Goal: Obtain resource: Obtain resource

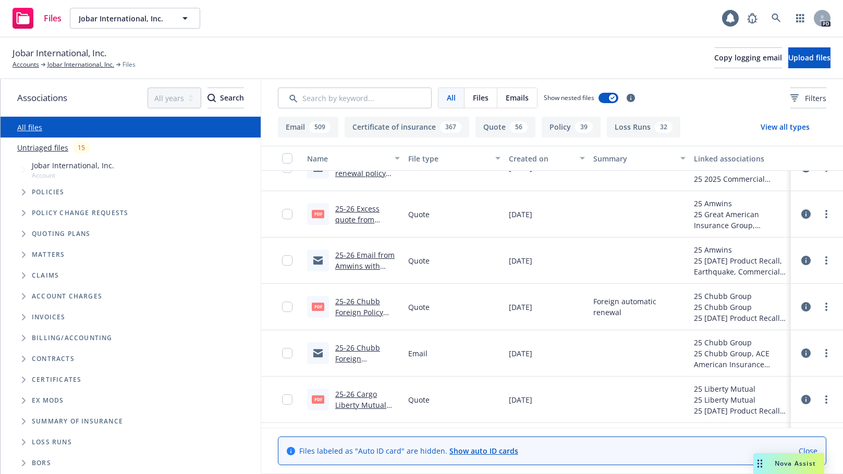
scroll to position [174, 0]
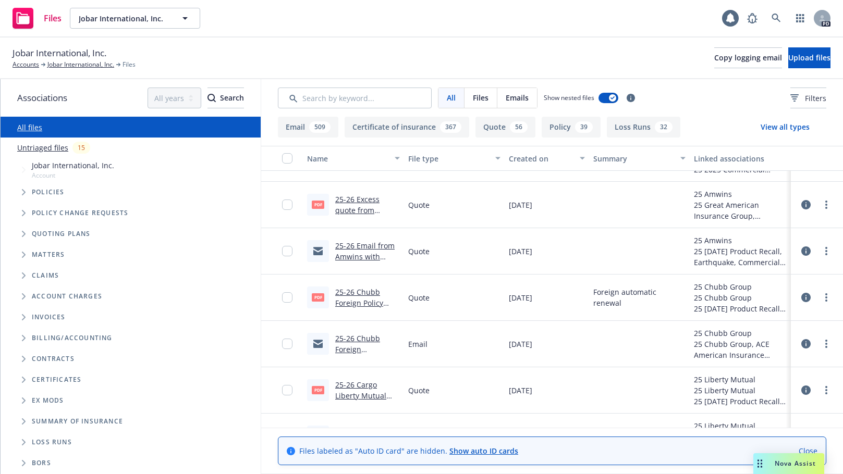
click at [352, 291] on link "25-26 Chubb Foreign Policy Renewal.pdf" at bounding box center [359, 303] width 48 height 32
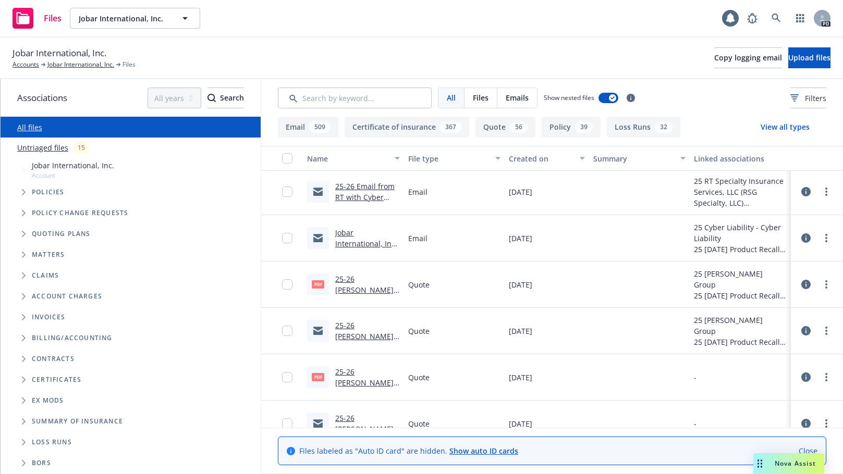
scroll to position [1216, 0]
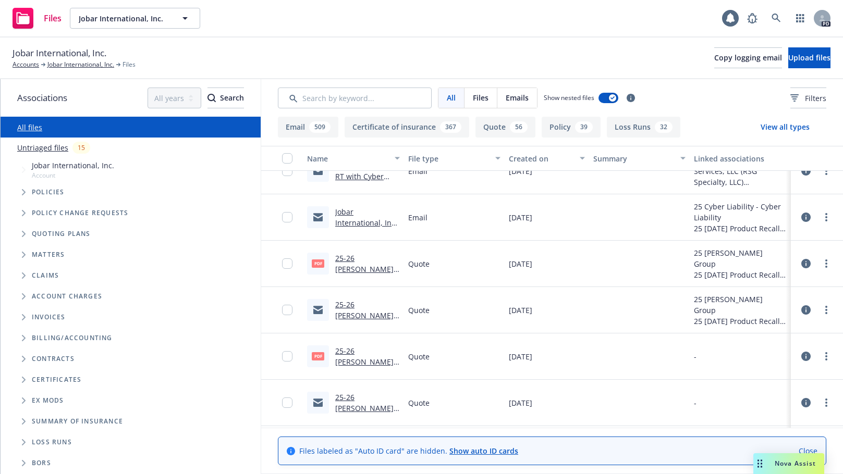
click at [350, 306] on link "25-26 [PERSON_NAME] Product Recall email with quote.msg" at bounding box center [364, 327] width 58 height 54
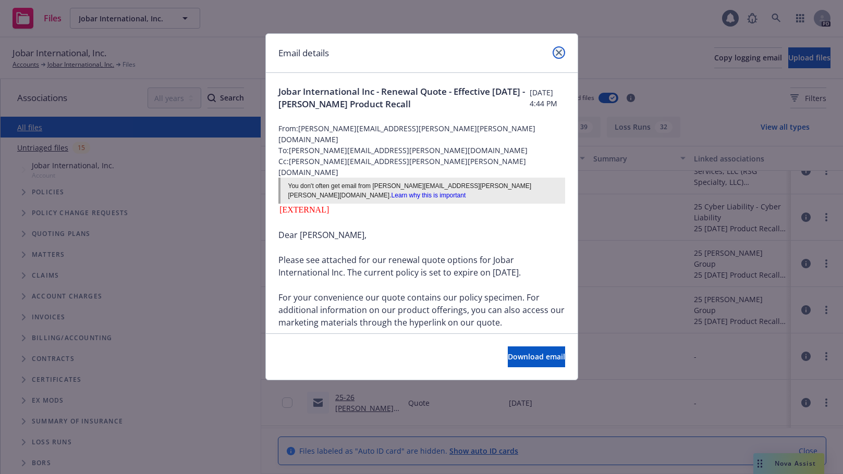
click at [560, 52] on icon "close" at bounding box center [559, 53] width 6 height 6
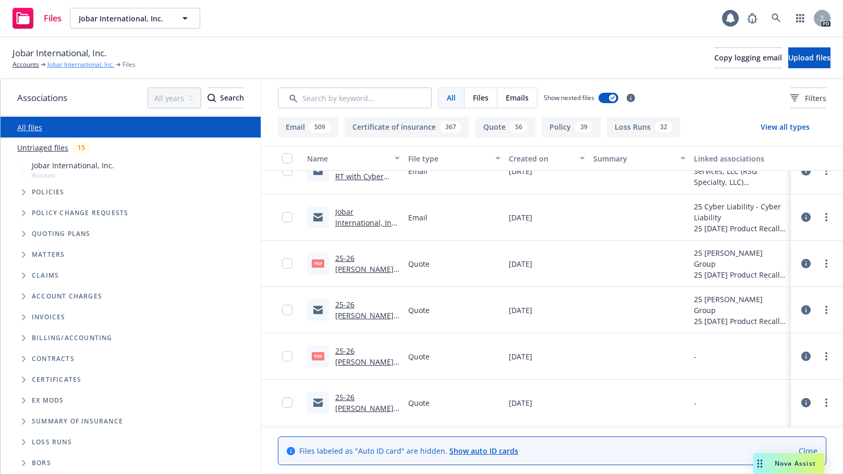
click at [73, 62] on link "Jobar International, Inc." at bounding box center [80, 64] width 67 height 9
